Goal: Navigation & Orientation: Find specific page/section

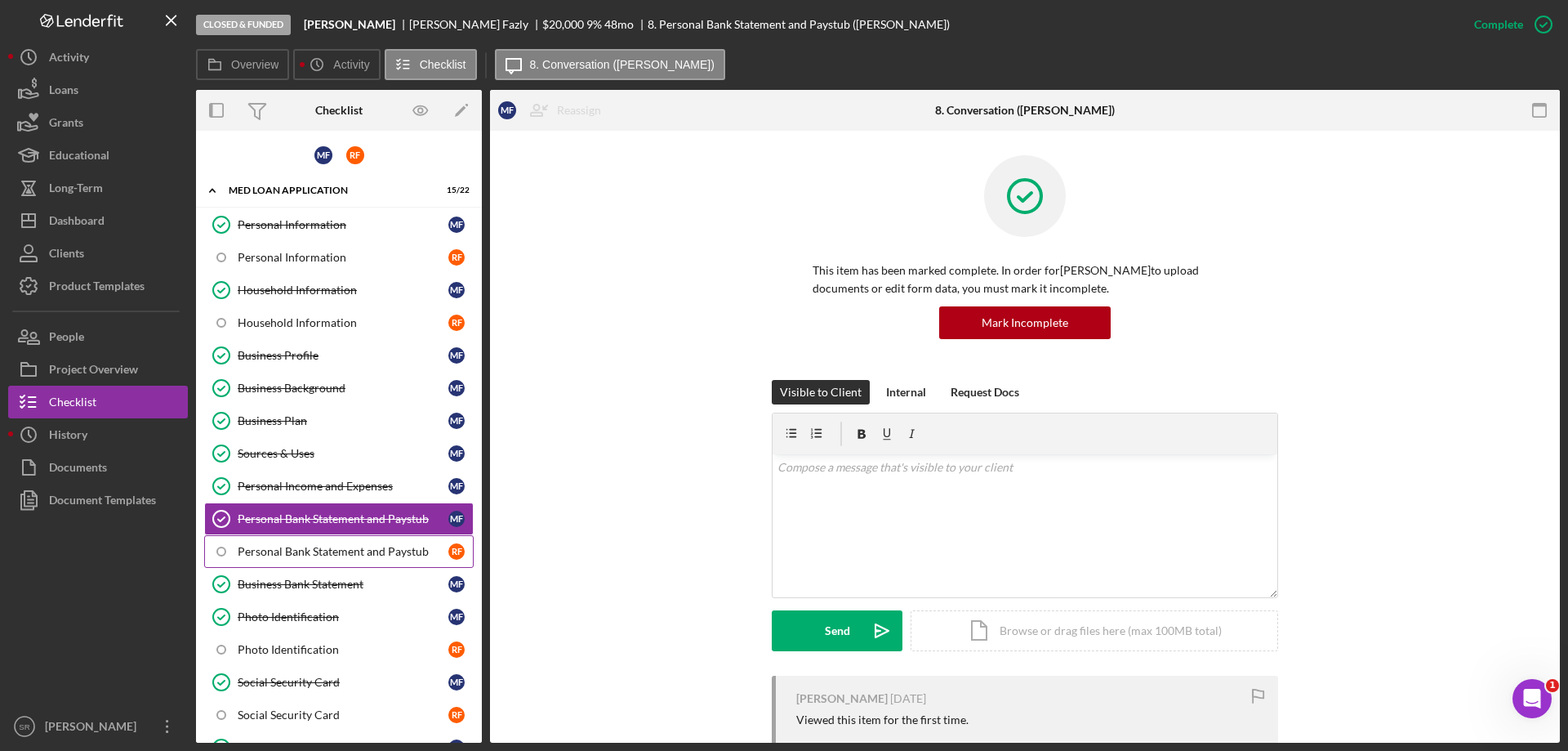
scroll to position [245, 0]
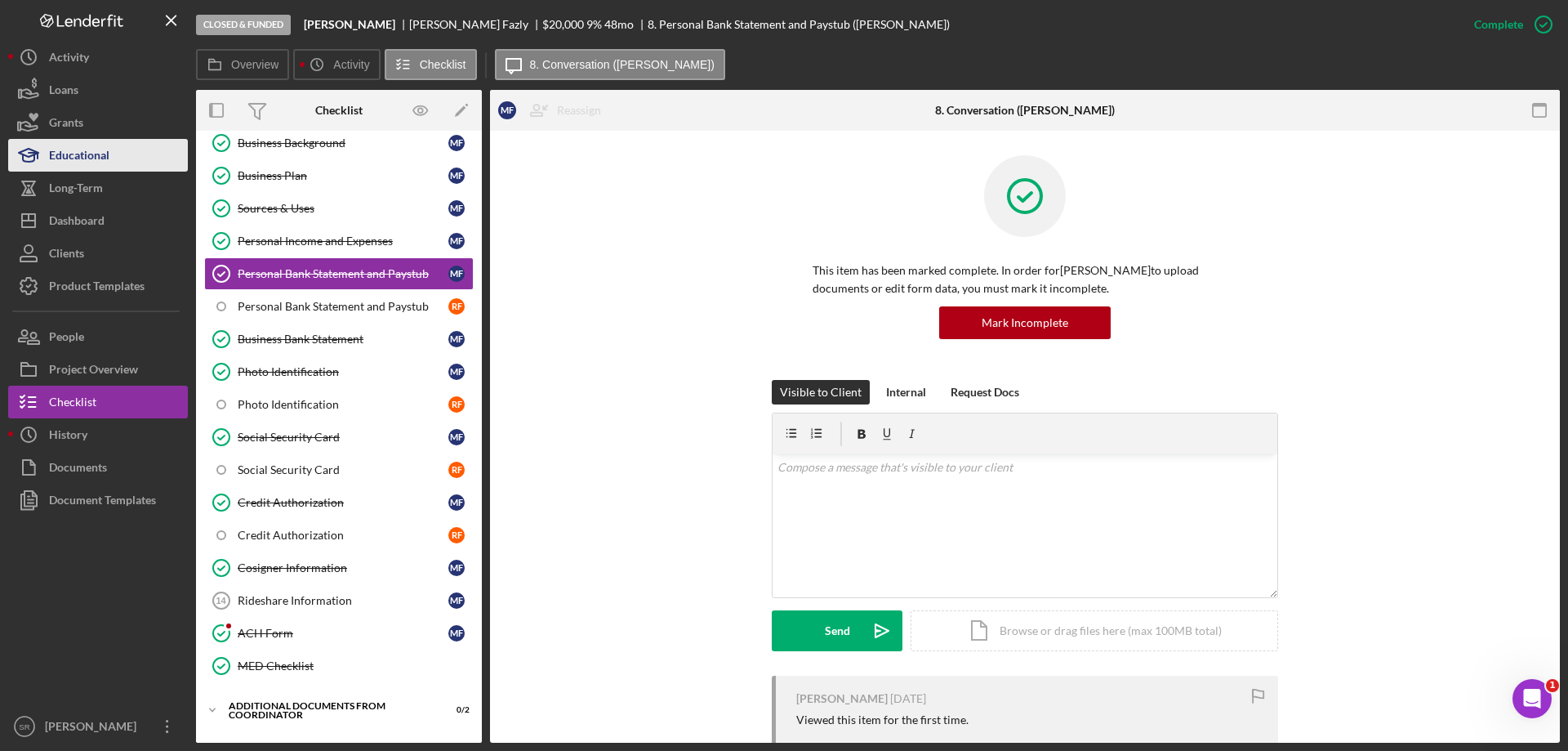
click at [121, 152] on button "Educational" at bounding box center [98, 155] width 180 height 33
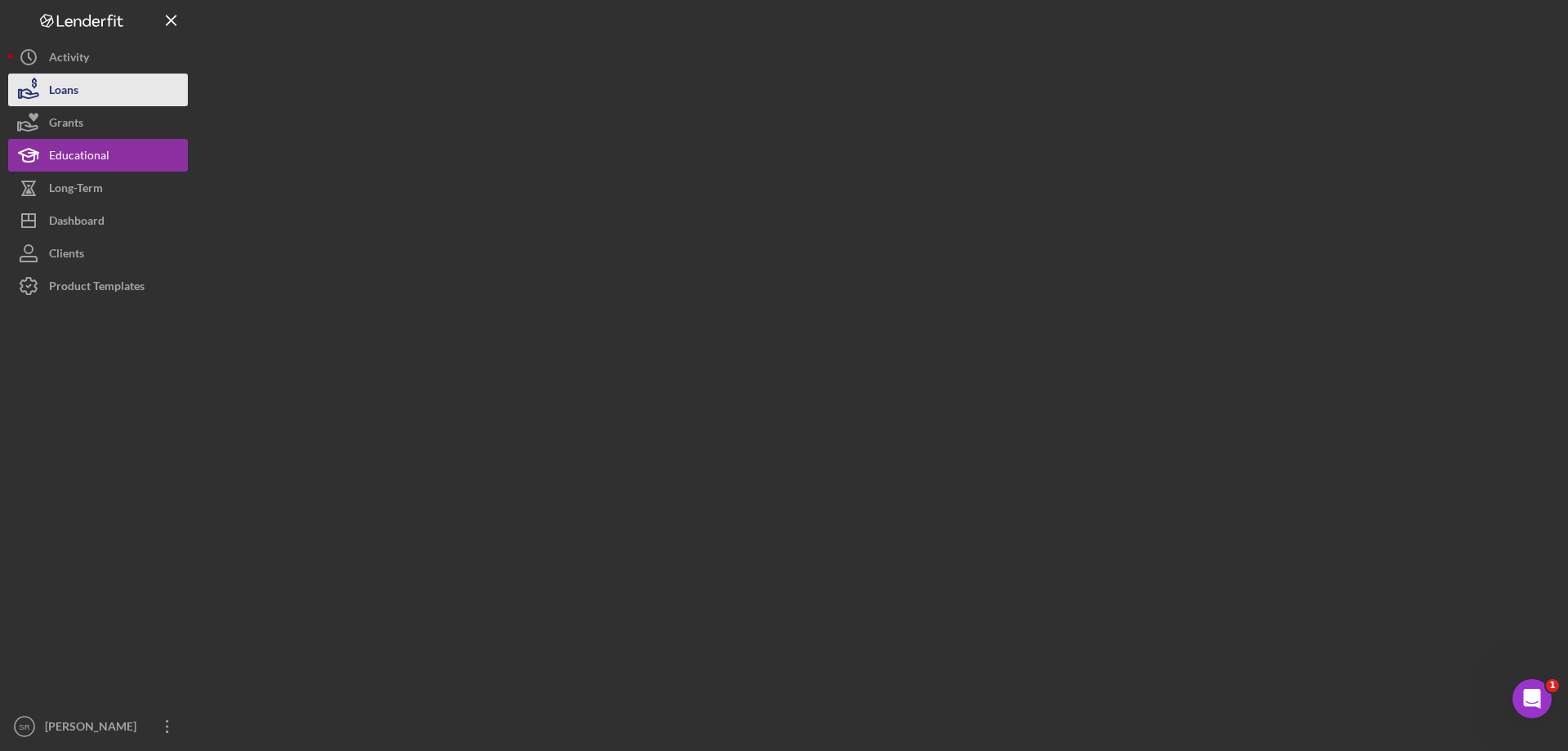
click at [67, 94] on div "Loans" at bounding box center [63, 91] width 29 height 37
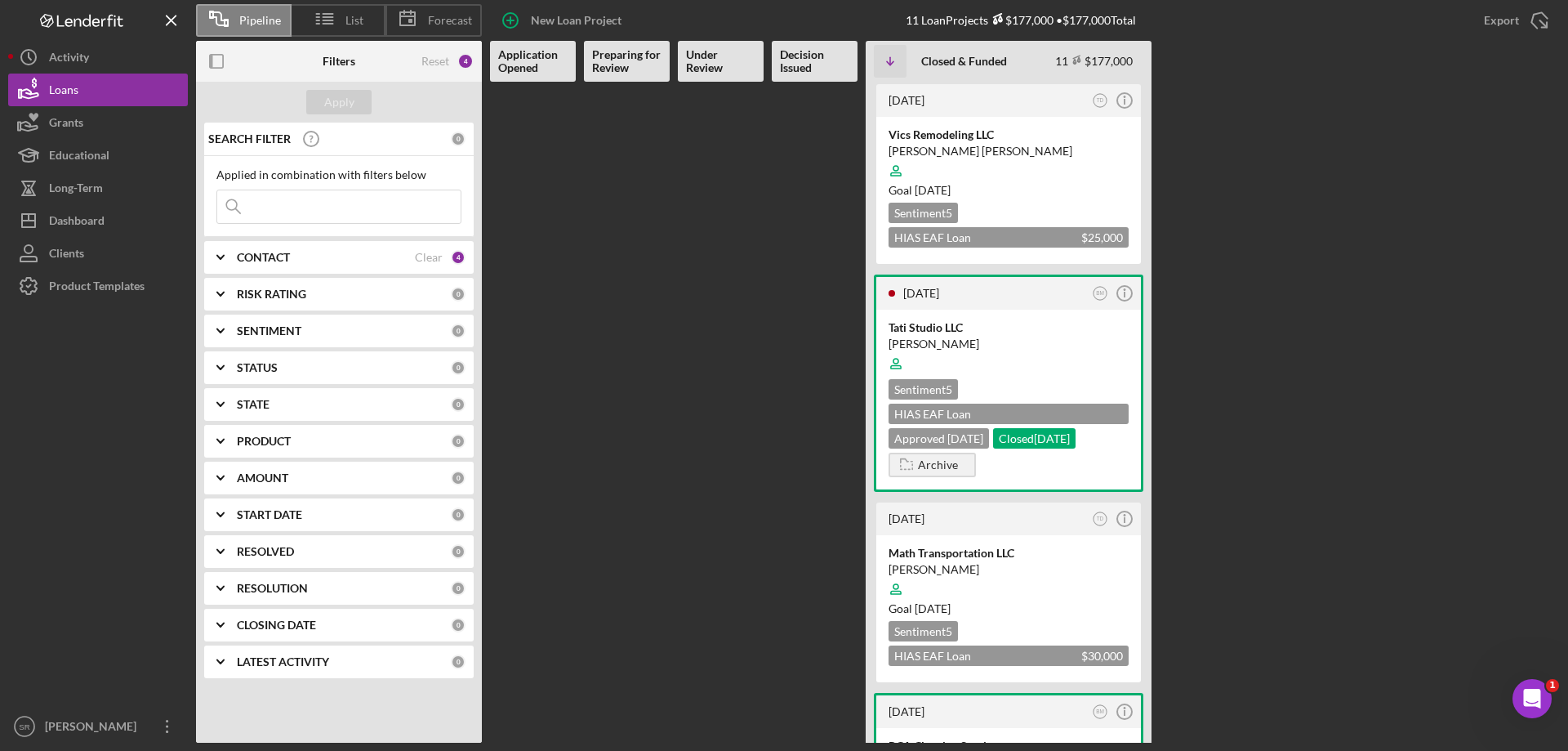
click at [258, 256] on b "CONTACT" at bounding box center [263, 257] width 53 height 13
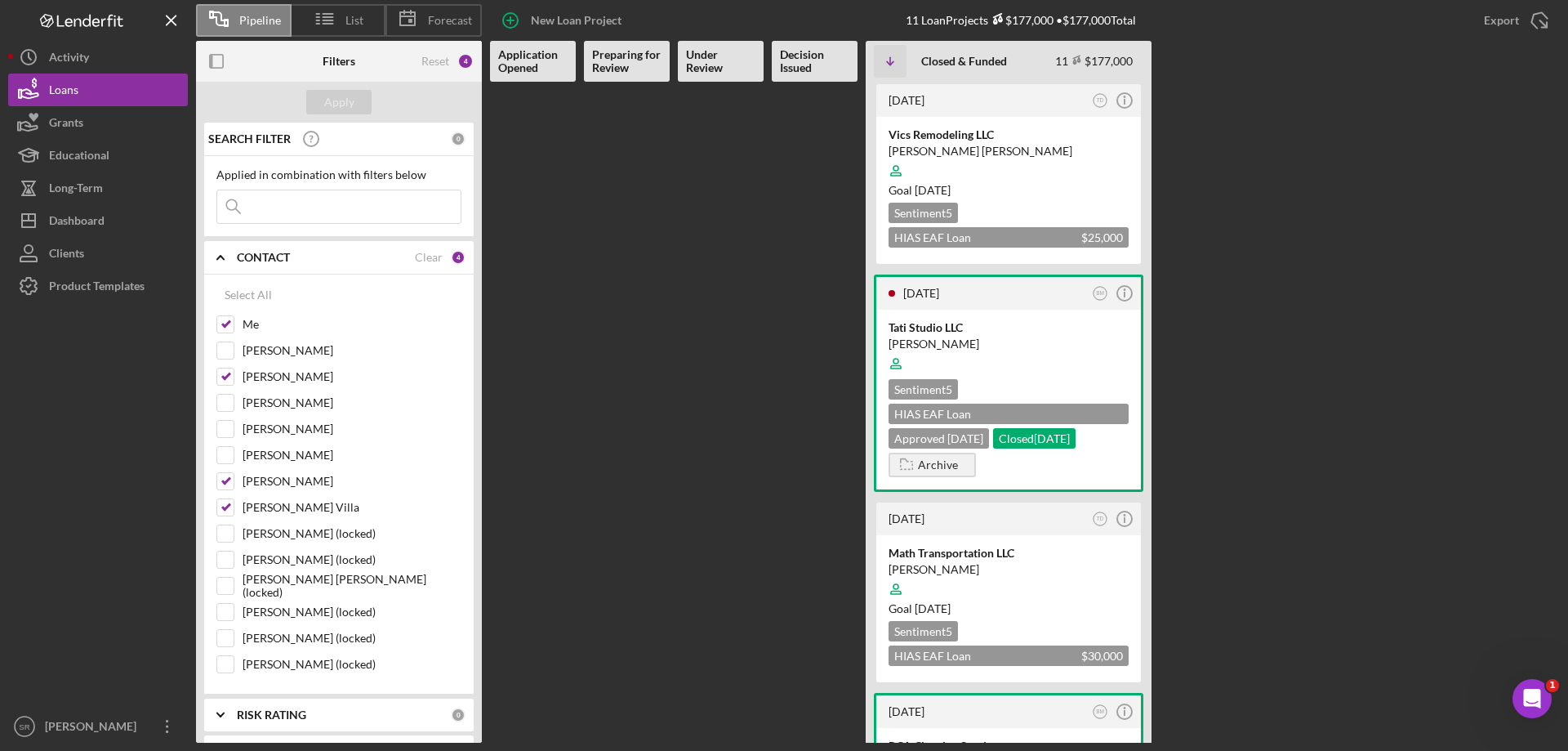
click at [255, 256] on b "CONTACT" at bounding box center [263, 257] width 53 height 13
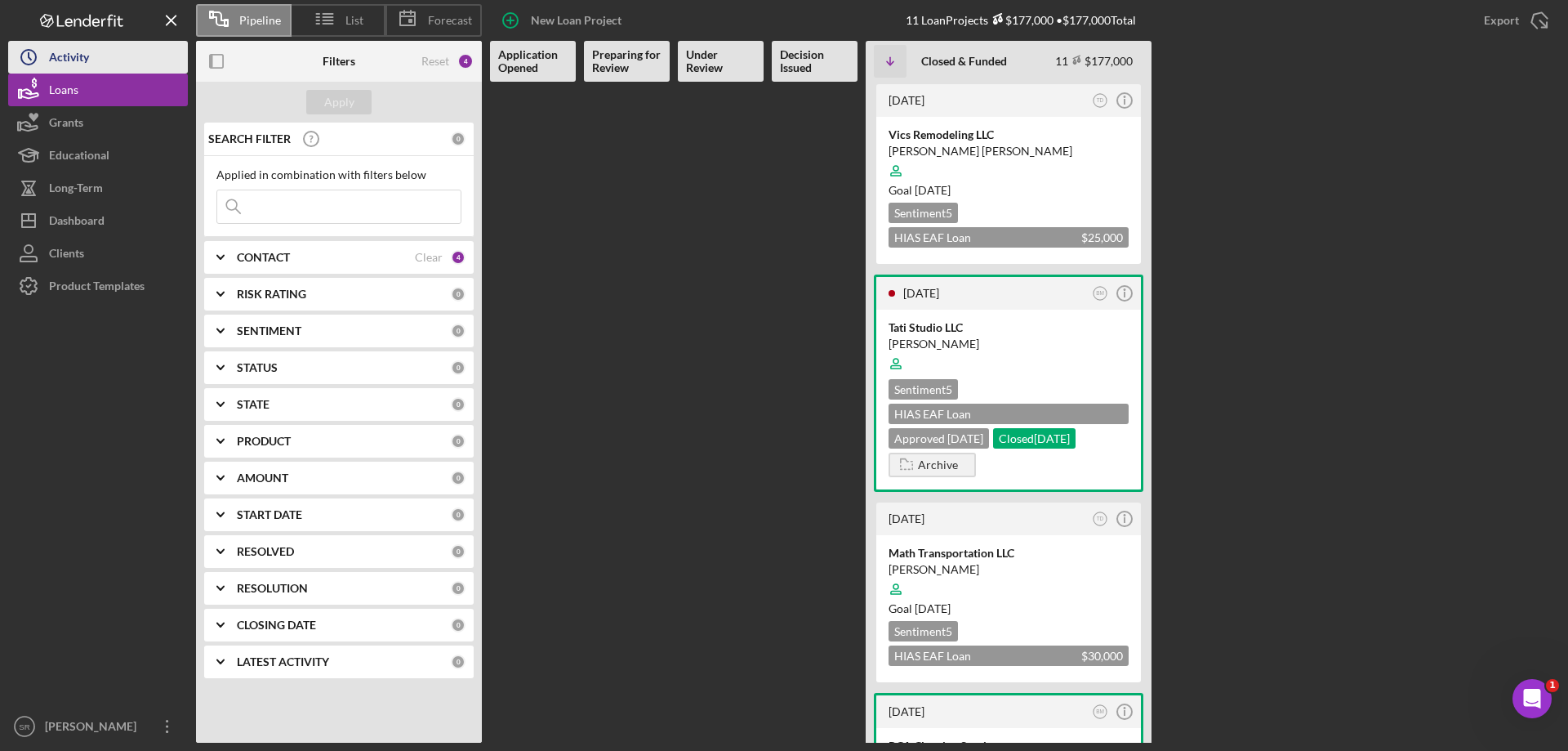
click at [75, 59] on div "Activity" at bounding box center [69, 59] width 40 height 37
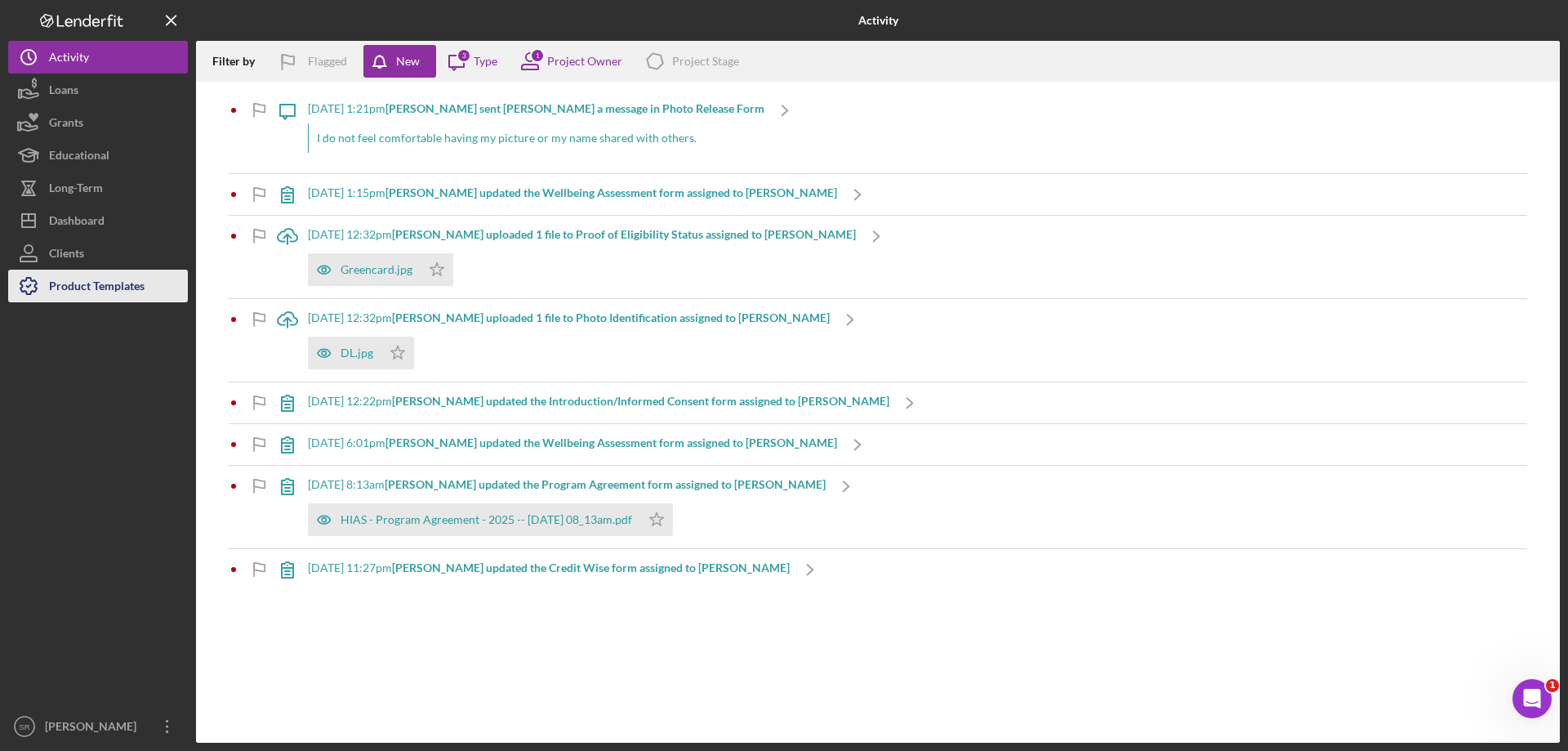
click at [79, 278] on div "Product Templates" at bounding box center [97, 288] width 96 height 37
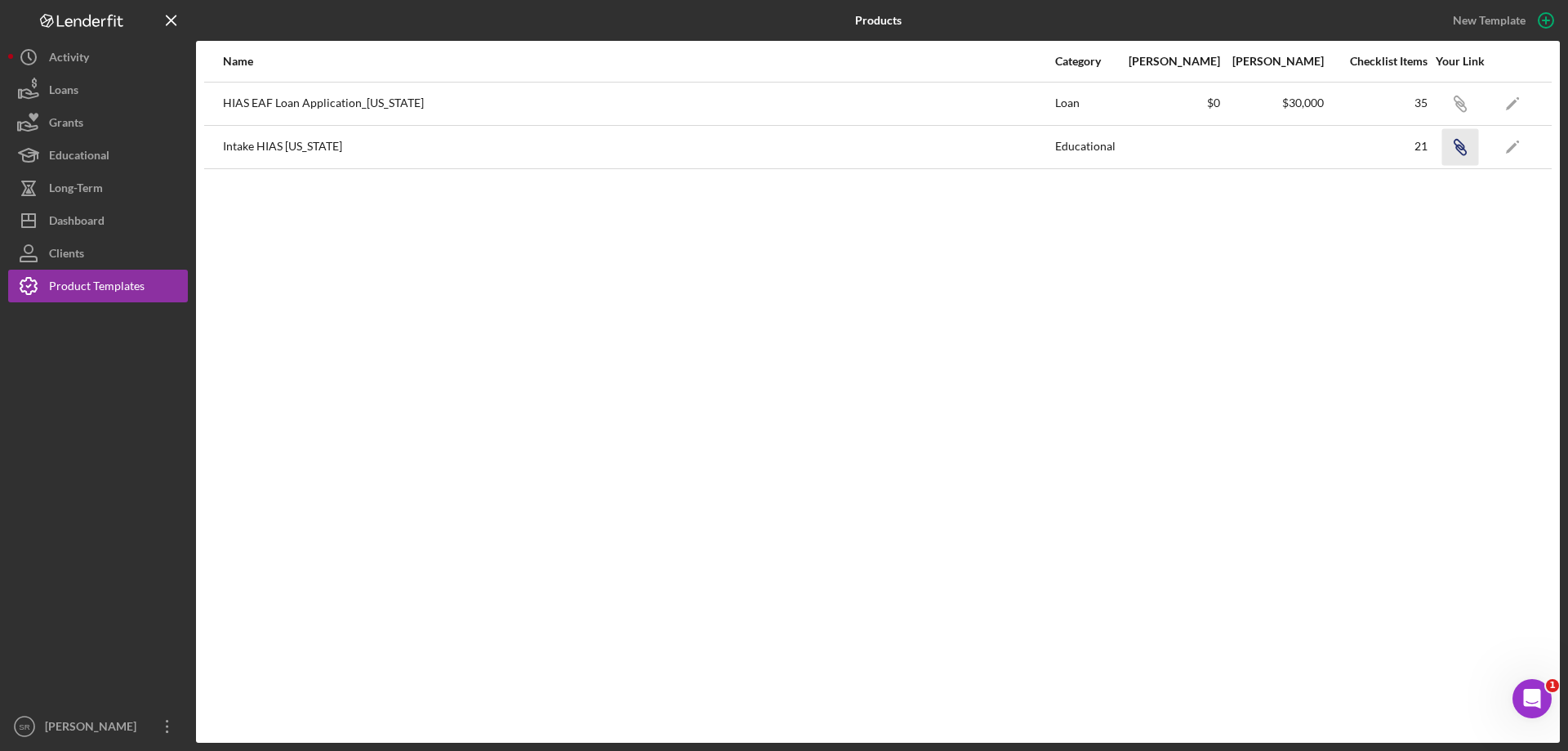
click at [1457, 155] on icon "Icon/Link" at bounding box center [1459, 147] width 37 height 37
